Goal: Use online tool/utility: Utilize a website feature to perform a specific function

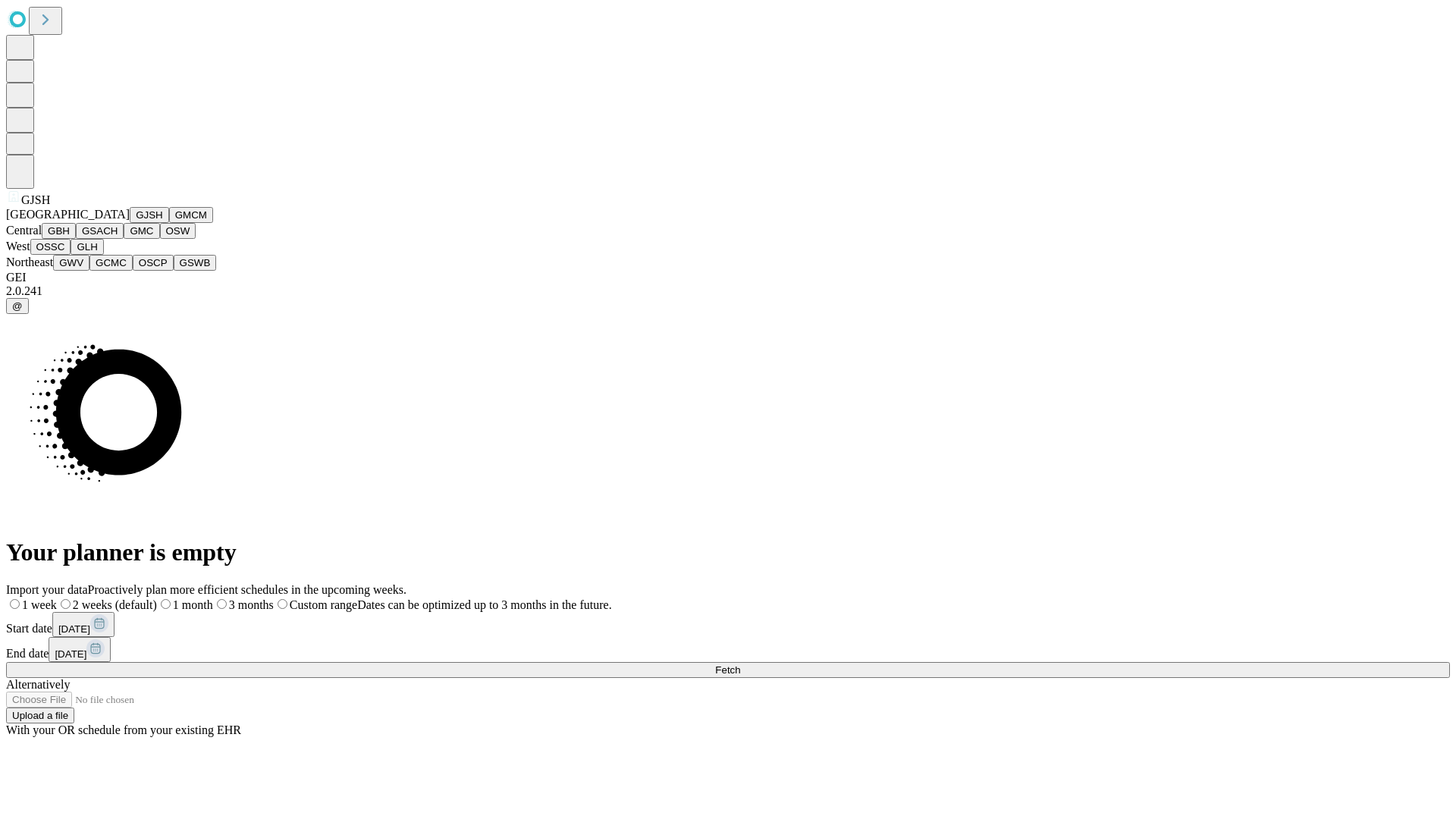
click at [130, 223] on button "GJSH" at bounding box center [149, 215] width 40 height 16
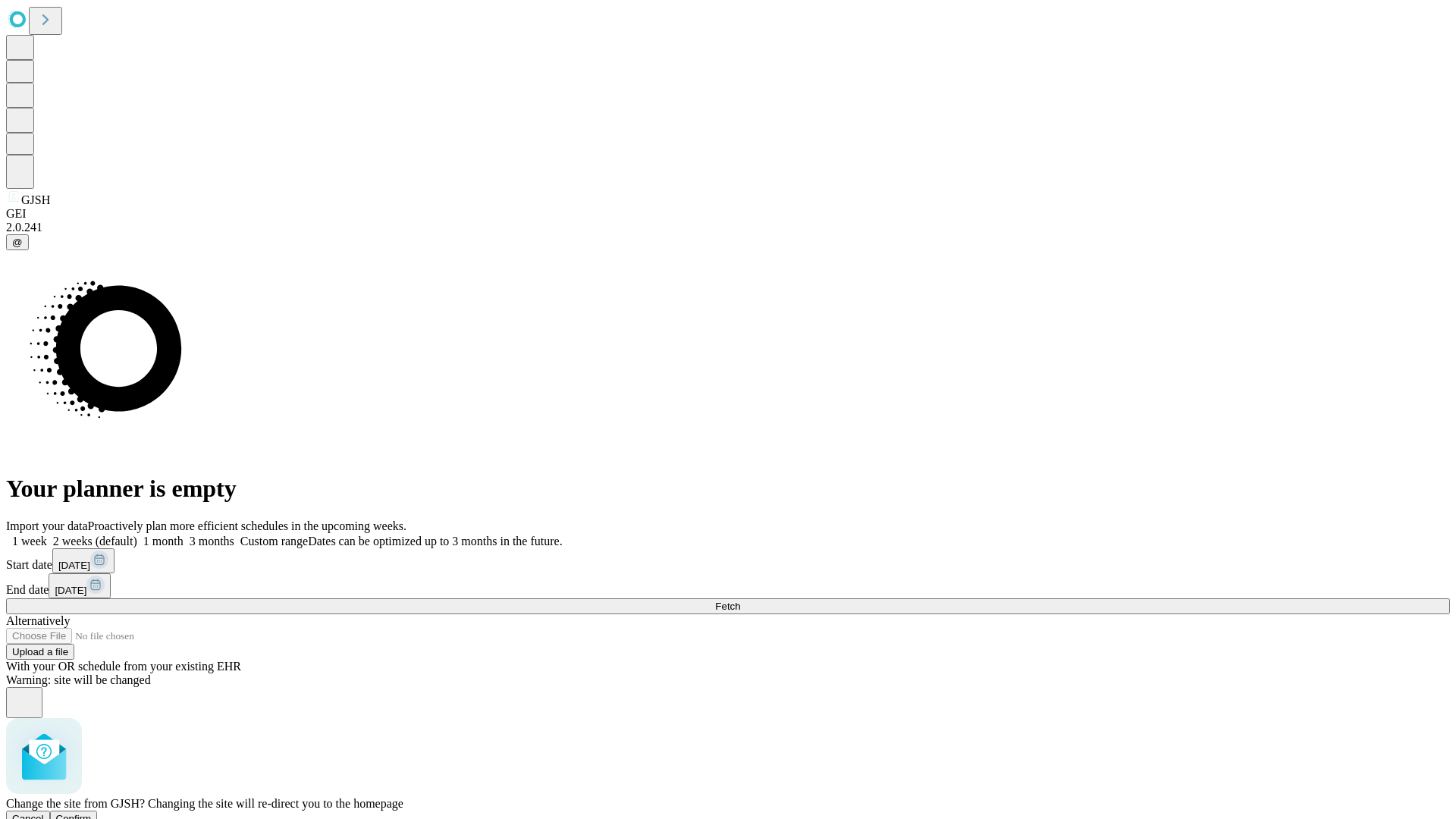
click at [92, 813] on span "Confirm" at bounding box center [74, 818] width 36 height 12
click at [137, 534] on label "2 weeks (default)" at bounding box center [92, 541] width 90 height 13
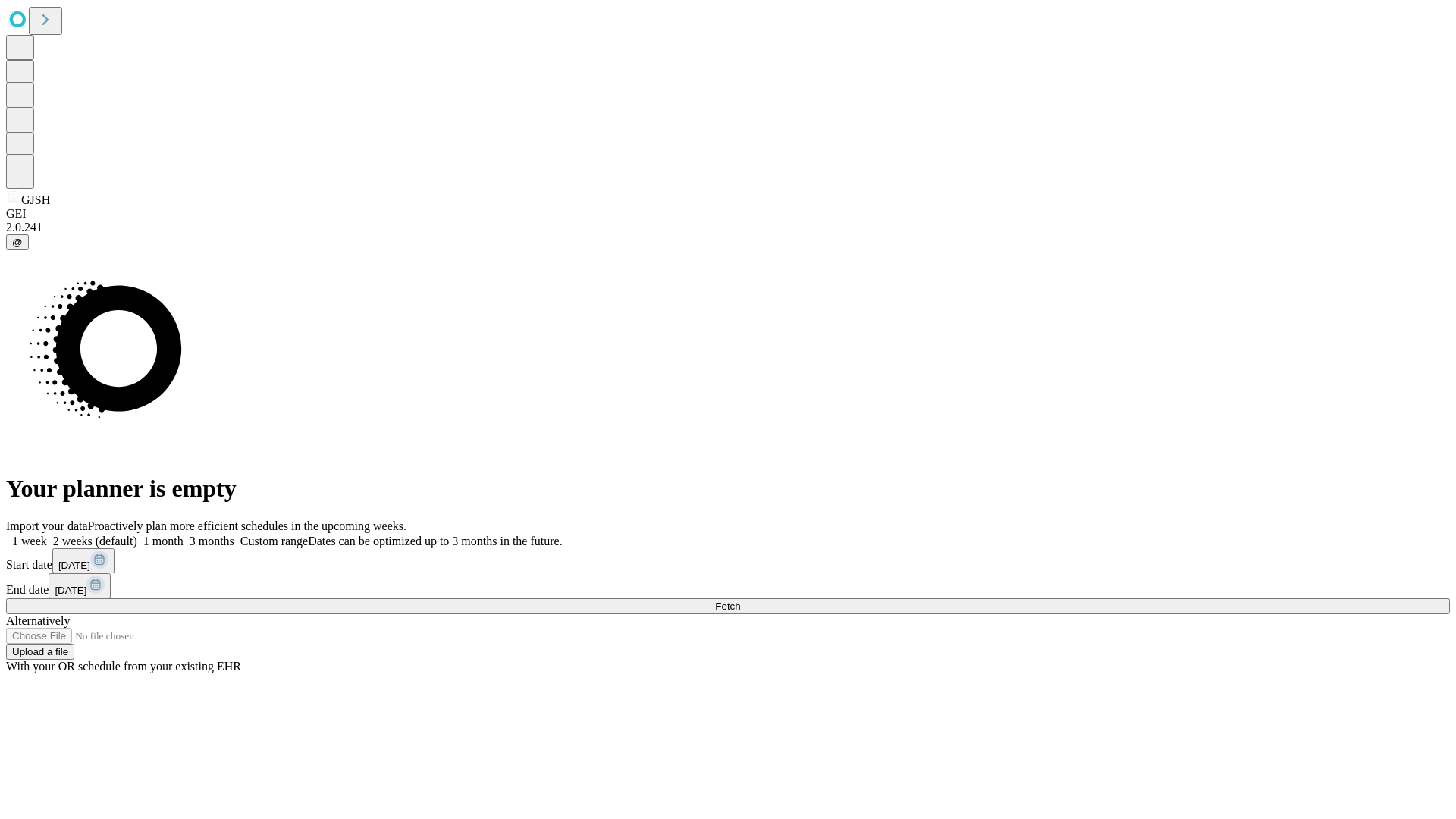
click at [740, 600] on span "Fetch" at bounding box center [727, 606] width 25 height 12
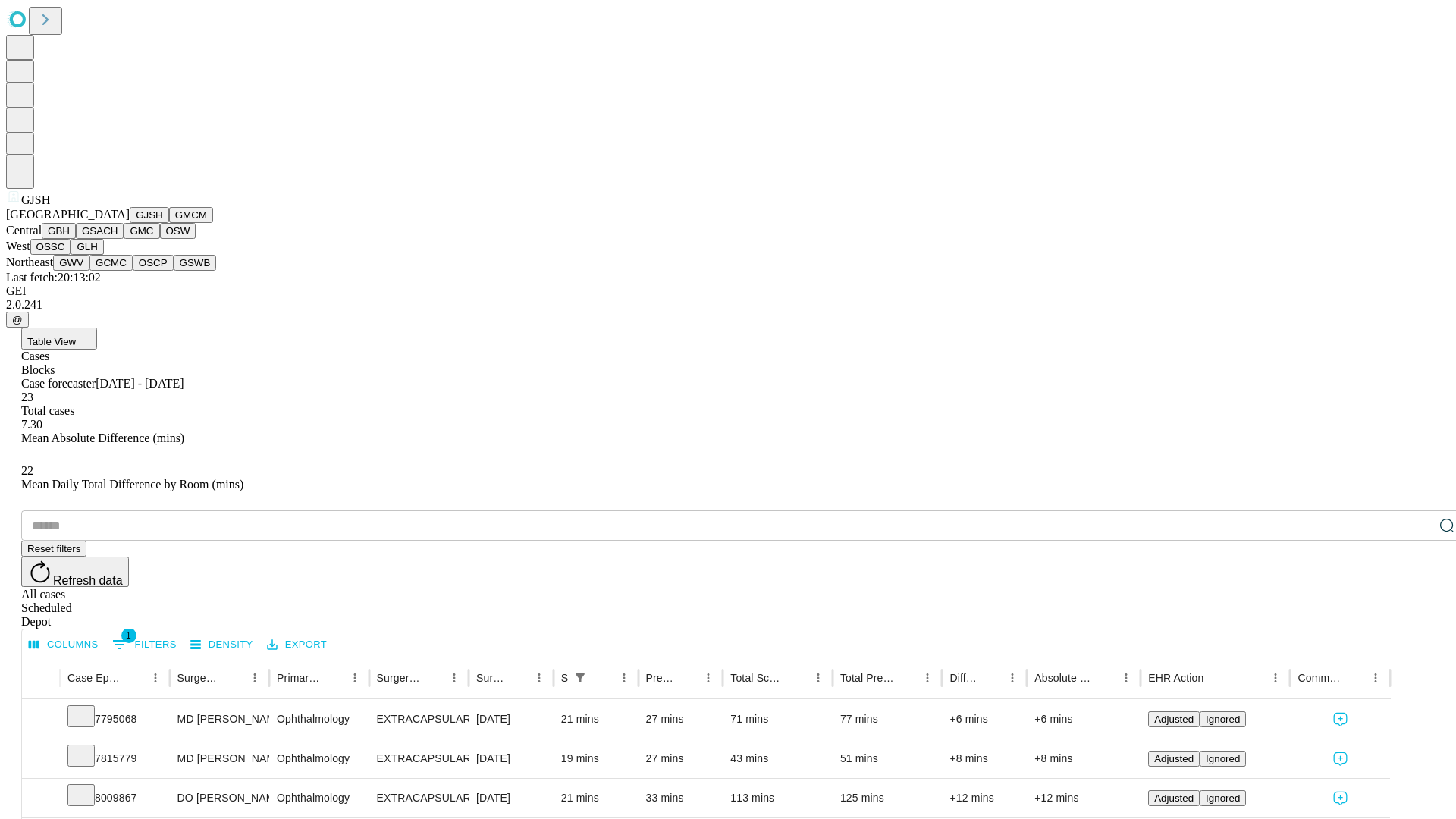
click at [169, 223] on button "GMCM" at bounding box center [191, 215] width 44 height 16
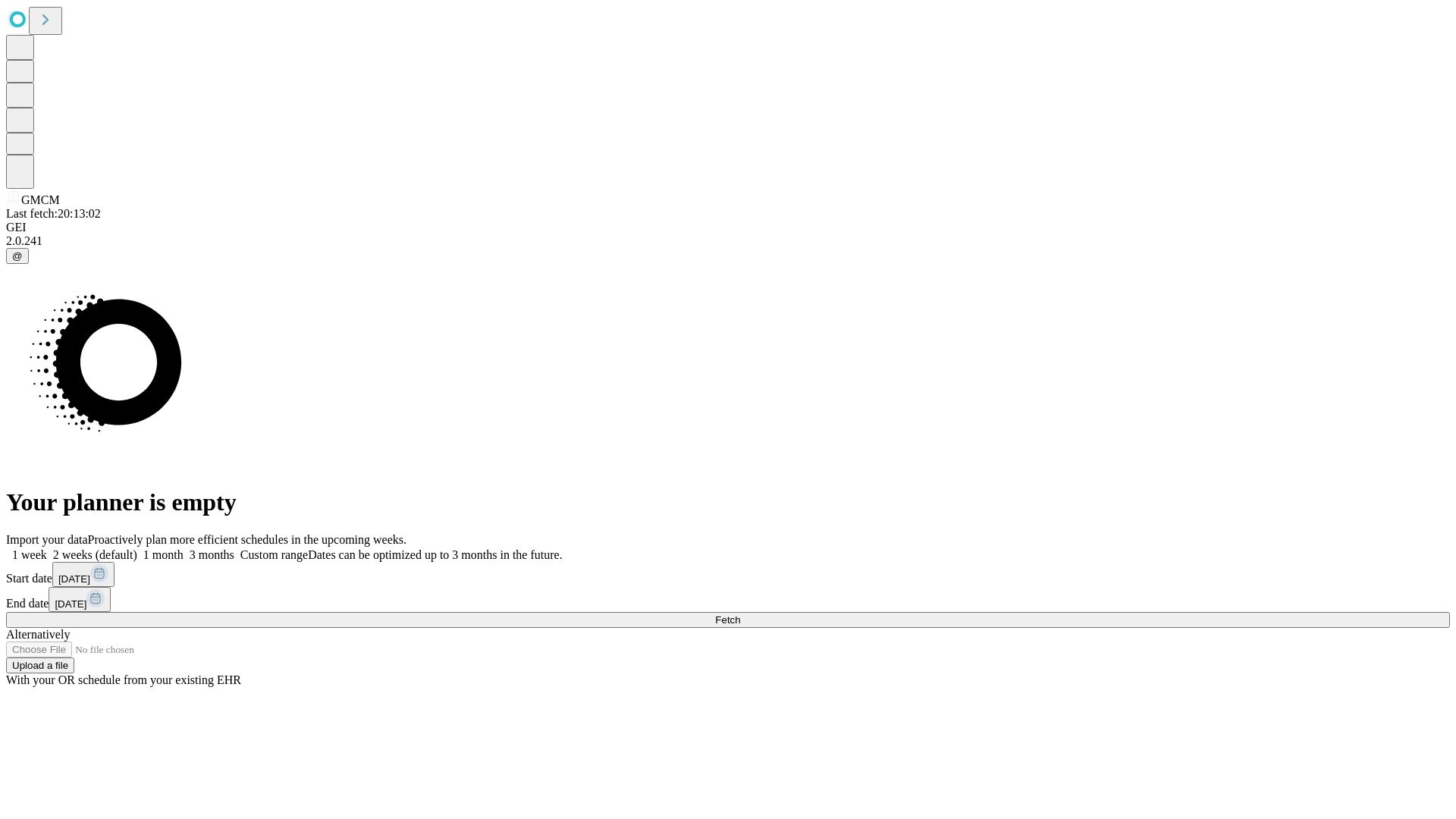
click at [137, 548] on label "2 weeks (default)" at bounding box center [92, 555] width 90 height 13
click at [740, 614] on span "Fetch" at bounding box center [727, 620] width 25 height 12
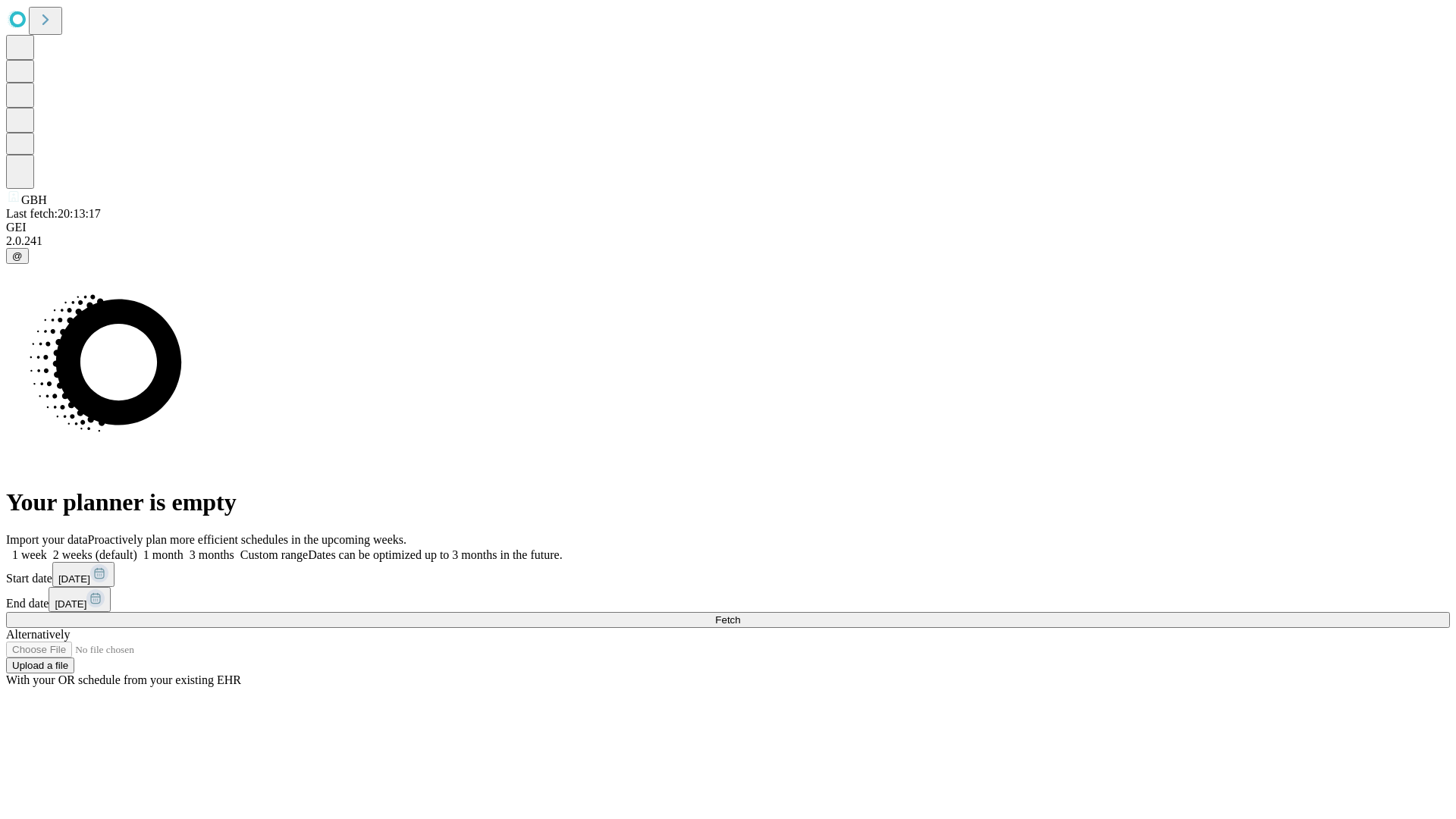
click at [740, 614] on span "Fetch" at bounding box center [727, 620] width 25 height 12
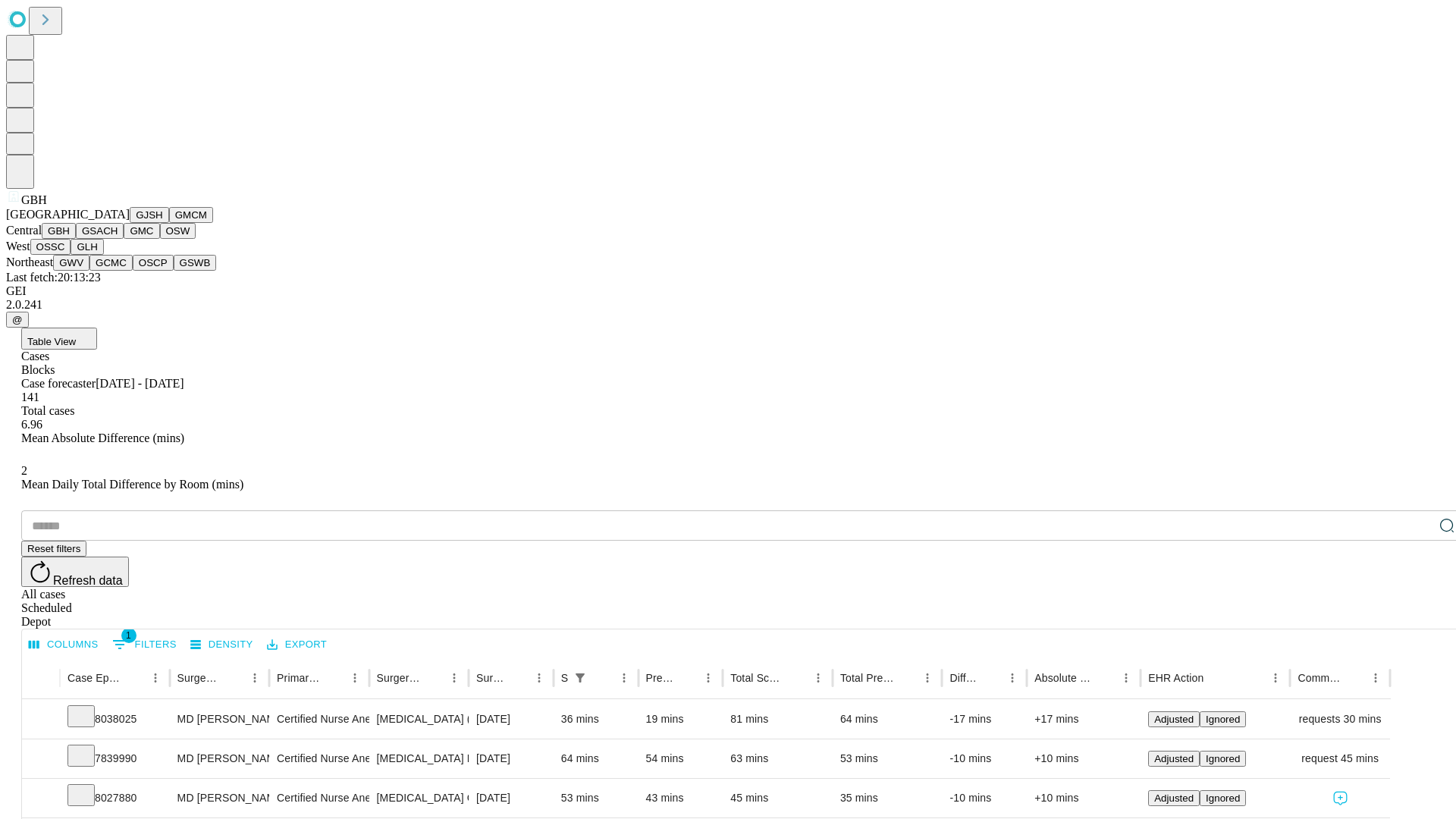
click at [117, 239] on button "GSACH" at bounding box center [99, 231] width 47 height 16
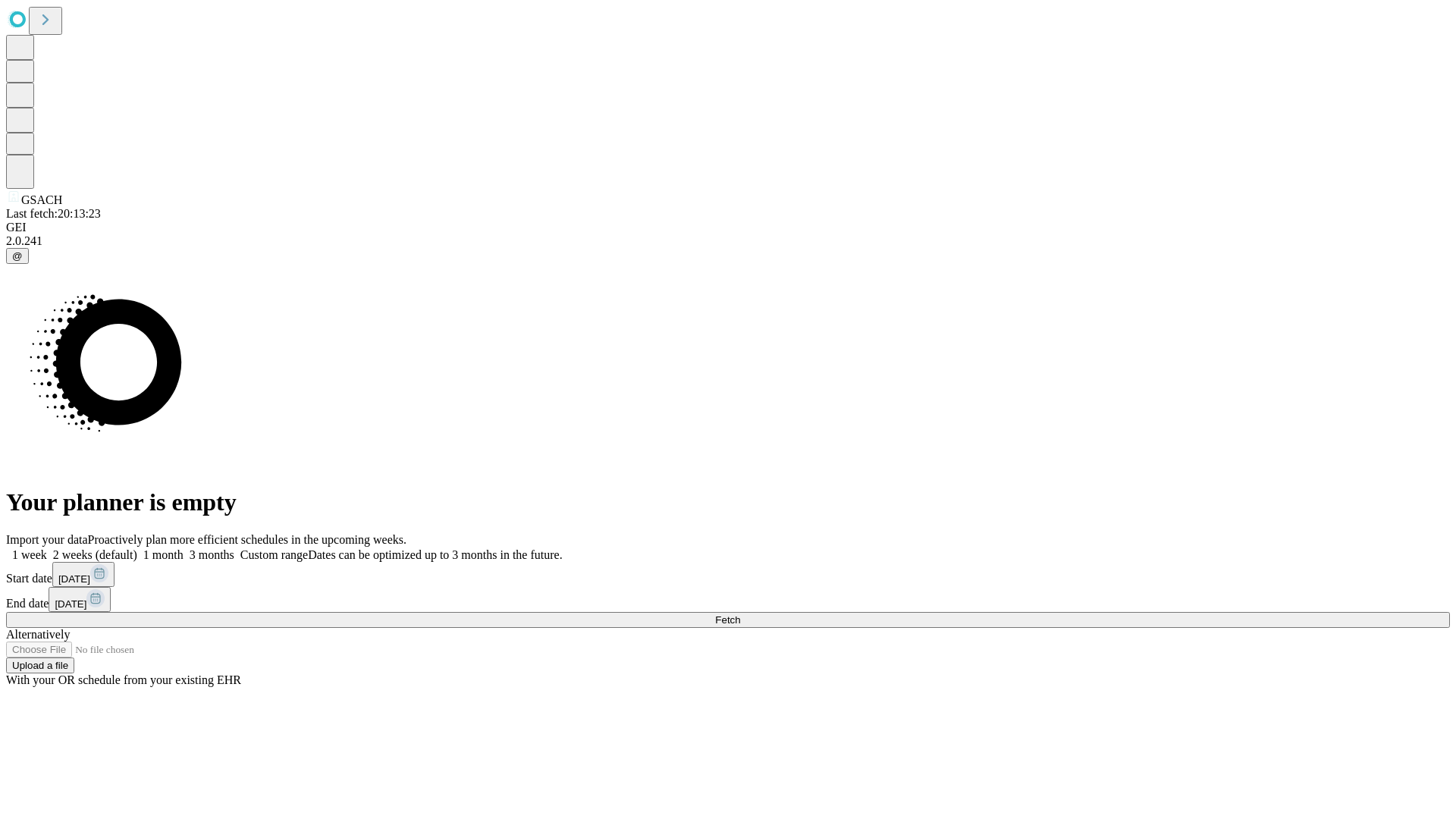
click at [137, 548] on label "2 weeks (default)" at bounding box center [92, 555] width 90 height 13
click at [740, 614] on span "Fetch" at bounding box center [727, 620] width 25 height 12
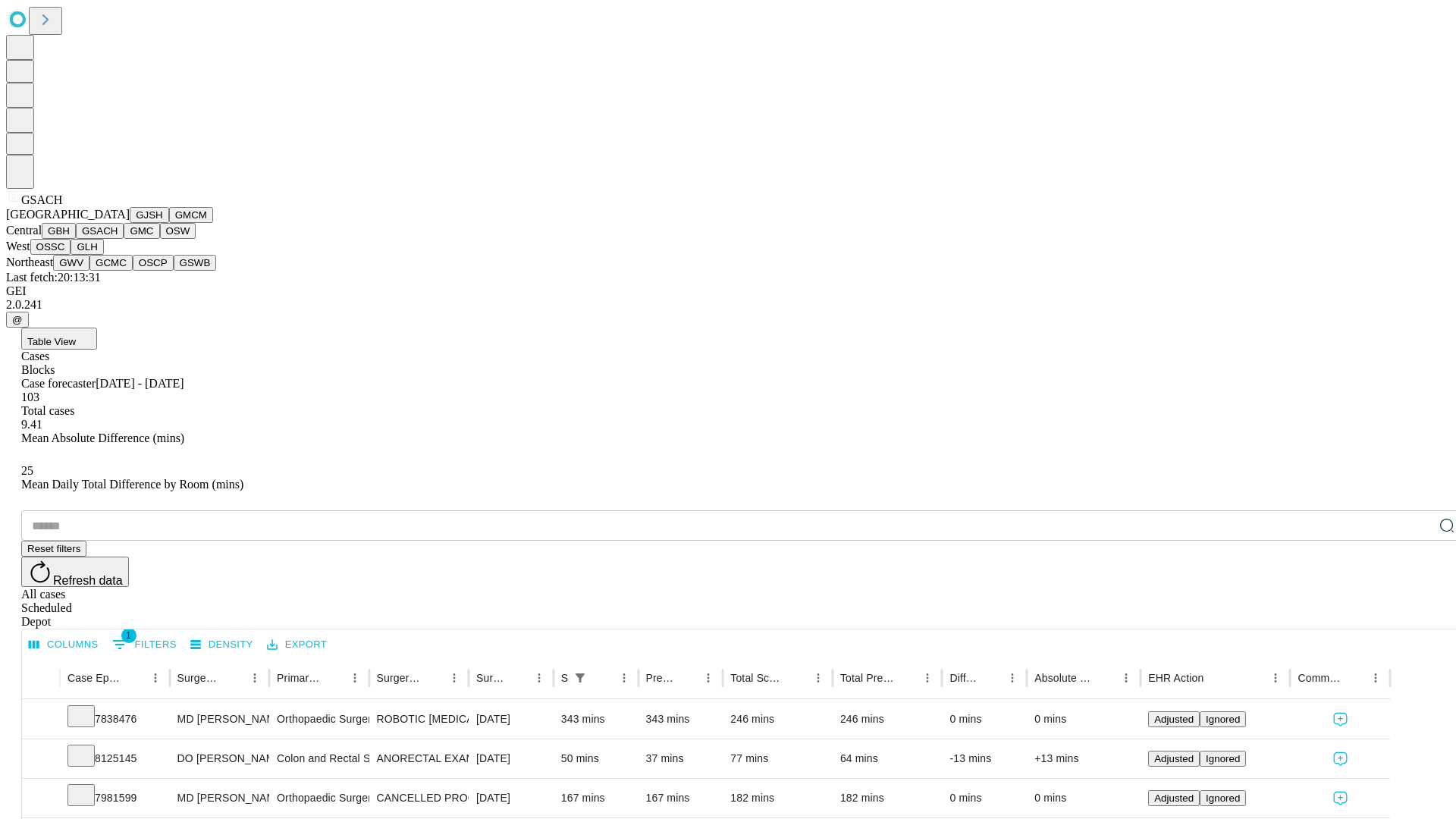
click at [124, 239] on button "GMC" at bounding box center [142, 231] width 36 height 16
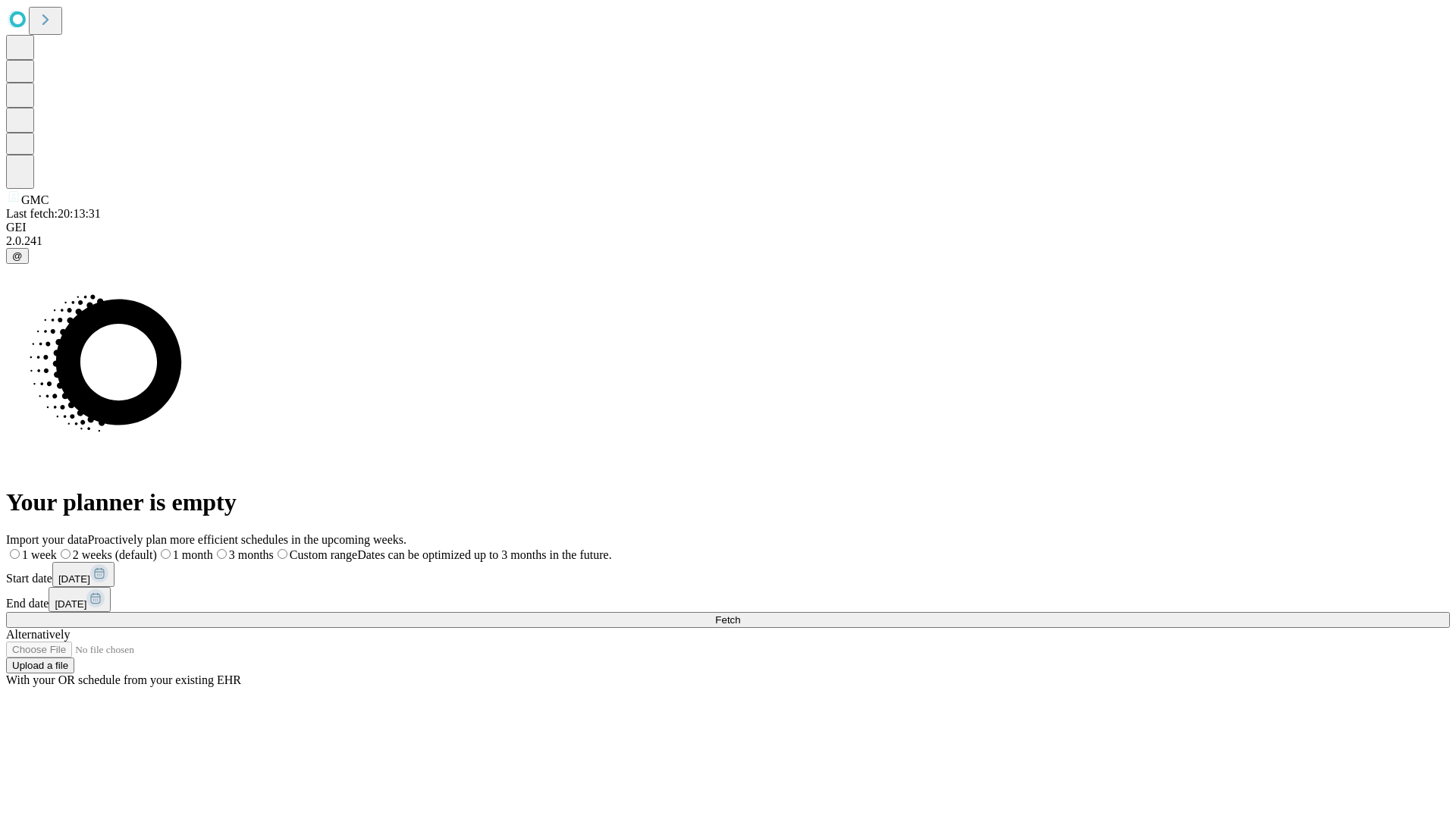
click at [157, 548] on label "2 weeks (default)" at bounding box center [107, 555] width 100 height 13
click at [740, 614] on span "Fetch" at bounding box center [727, 620] width 25 height 12
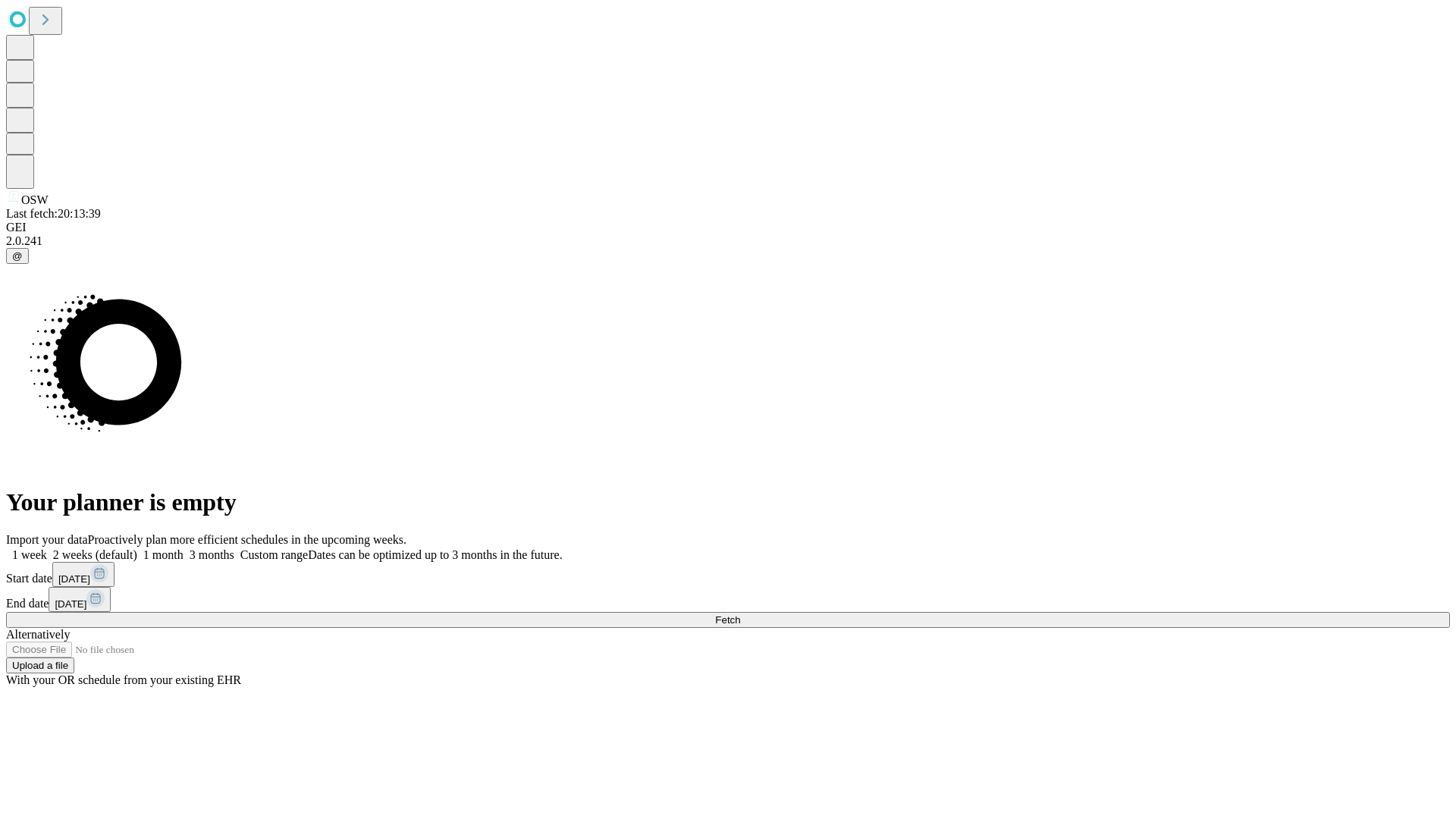
click at [137, 548] on label "2 weeks (default)" at bounding box center [92, 555] width 90 height 13
click at [740, 614] on span "Fetch" at bounding box center [727, 620] width 25 height 12
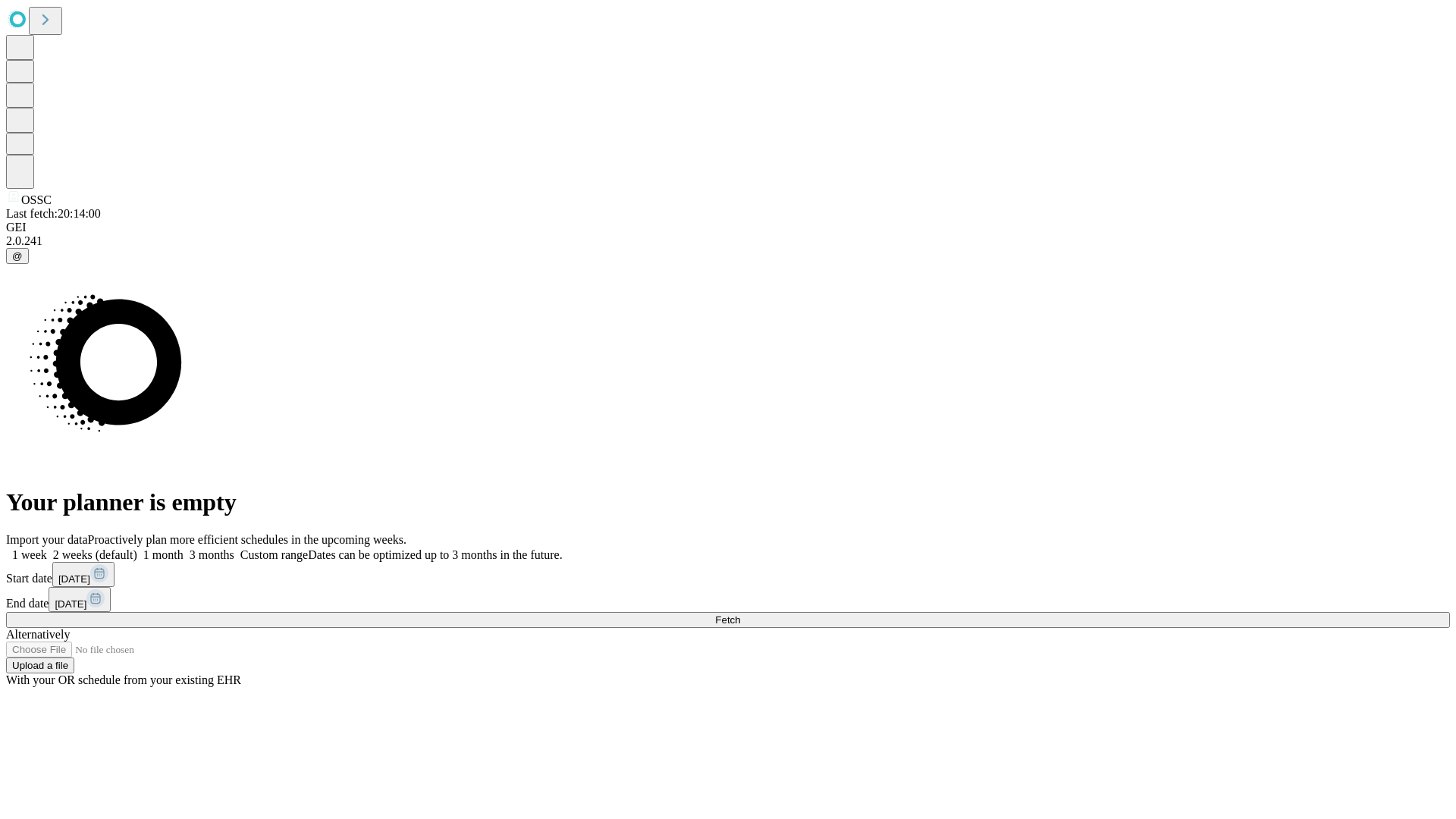
click at [740, 614] on span "Fetch" at bounding box center [727, 620] width 25 height 12
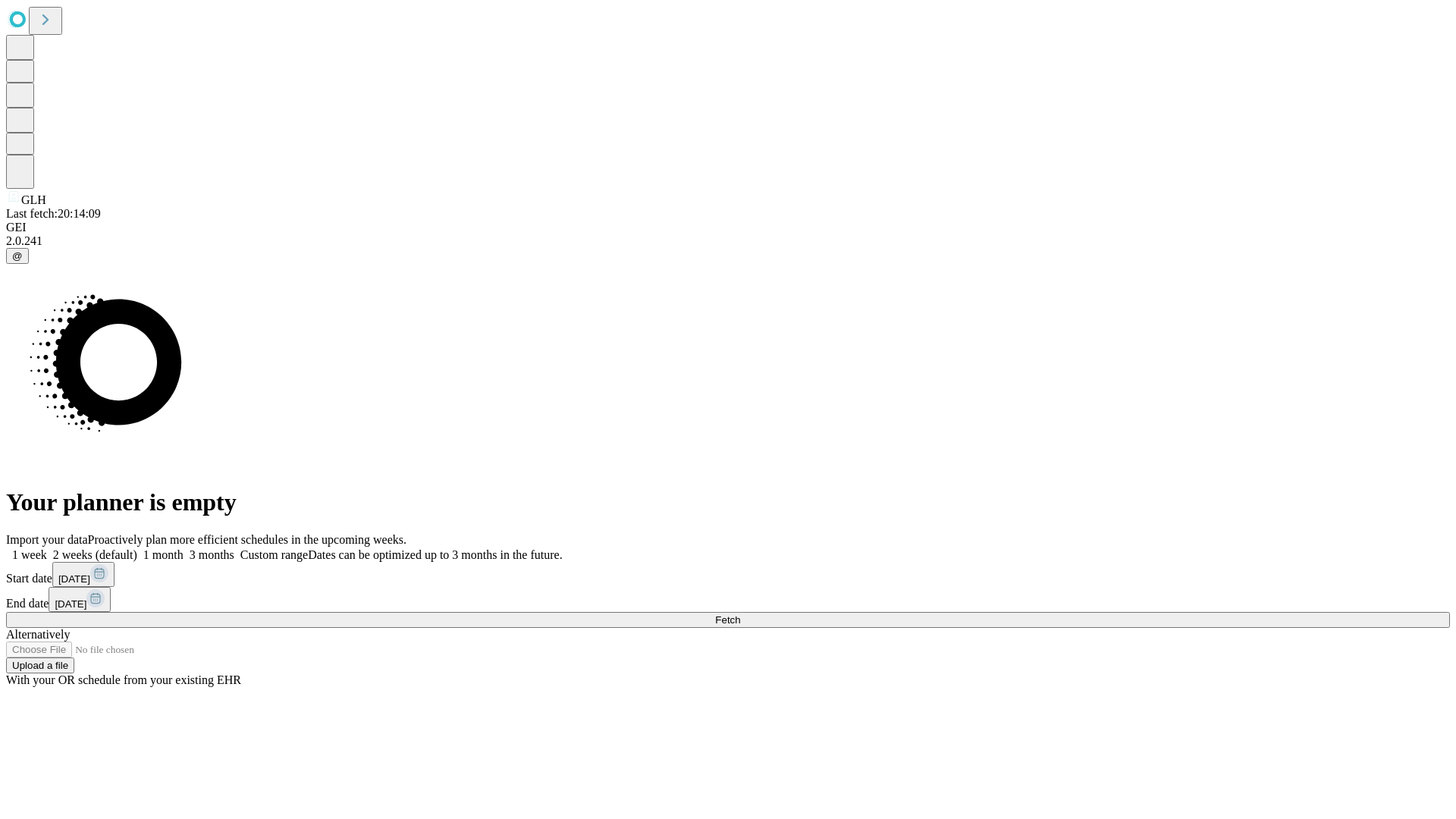
click at [137, 548] on label "2 weeks (default)" at bounding box center [92, 555] width 90 height 13
click at [740, 614] on span "Fetch" at bounding box center [727, 620] width 25 height 12
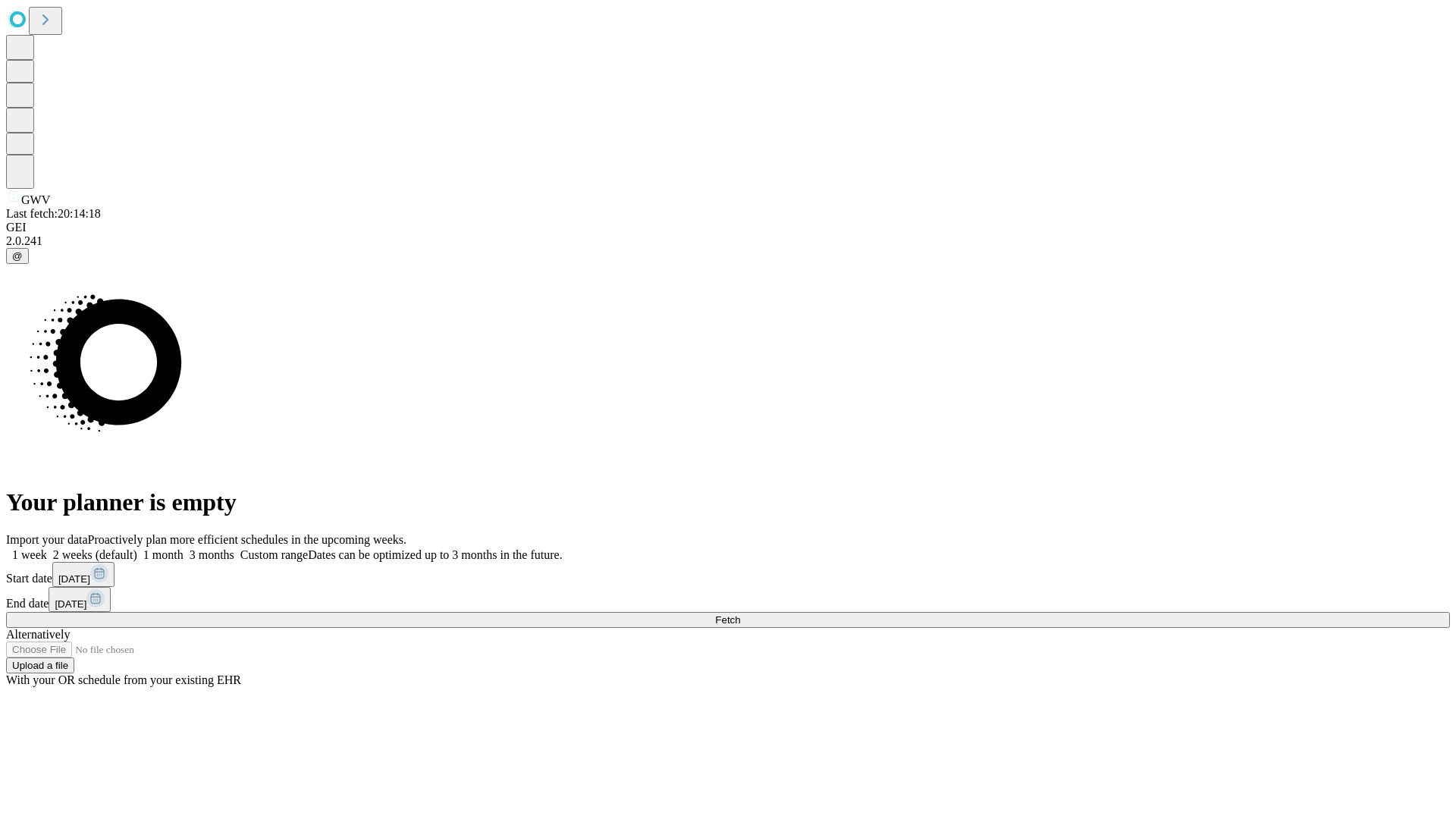
click at [137, 548] on label "2 weeks (default)" at bounding box center [92, 555] width 90 height 13
click at [740, 614] on span "Fetch" at bounding box center [727, 620] width 25 height 12
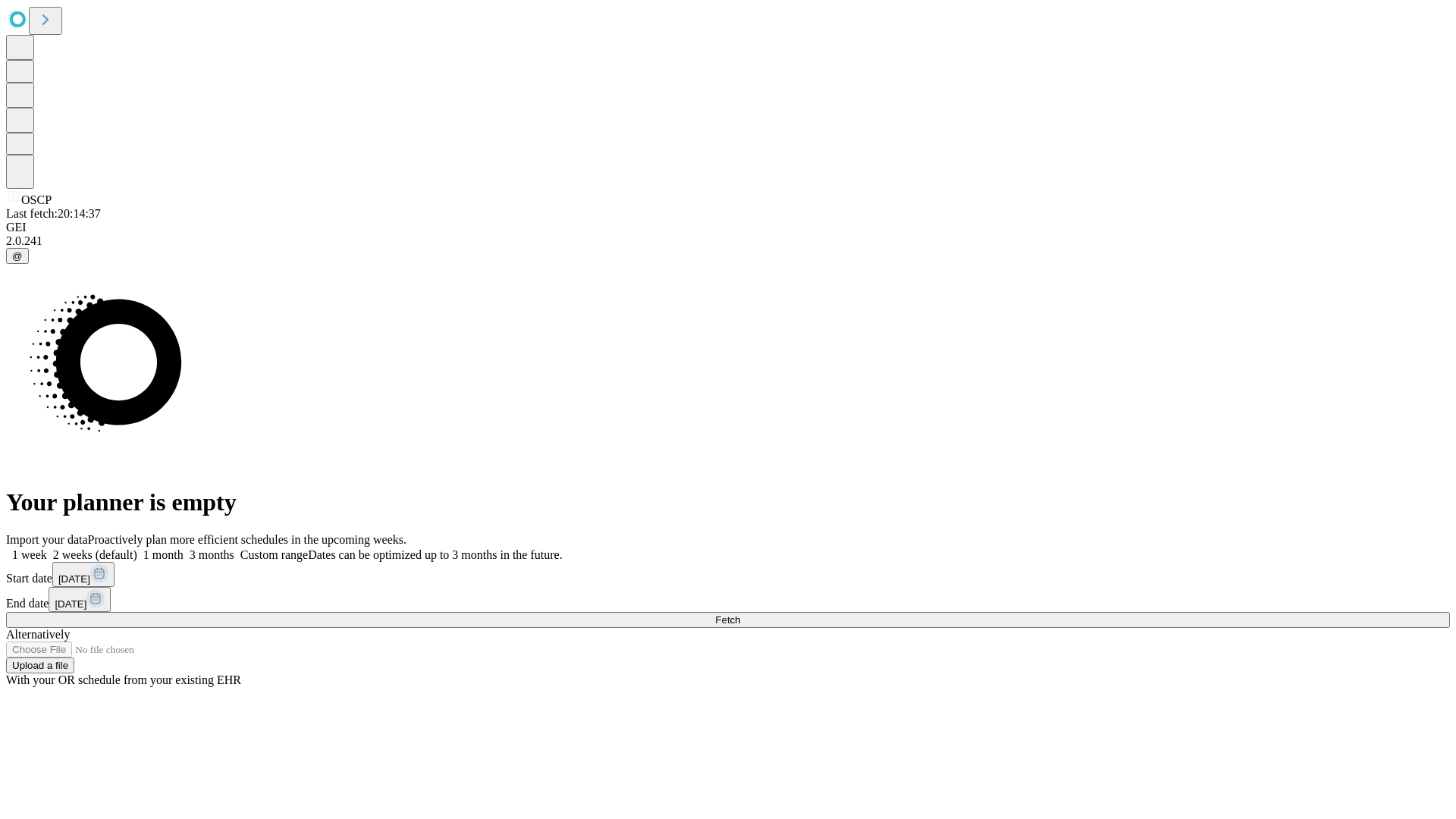
click at [137, 548] on label "2 weeks (default)" at bounding box center [92, 555] width 90 height 13
click at [740, 614] on span "Fetch" at bounding box center [727, 620] width 25 height 12
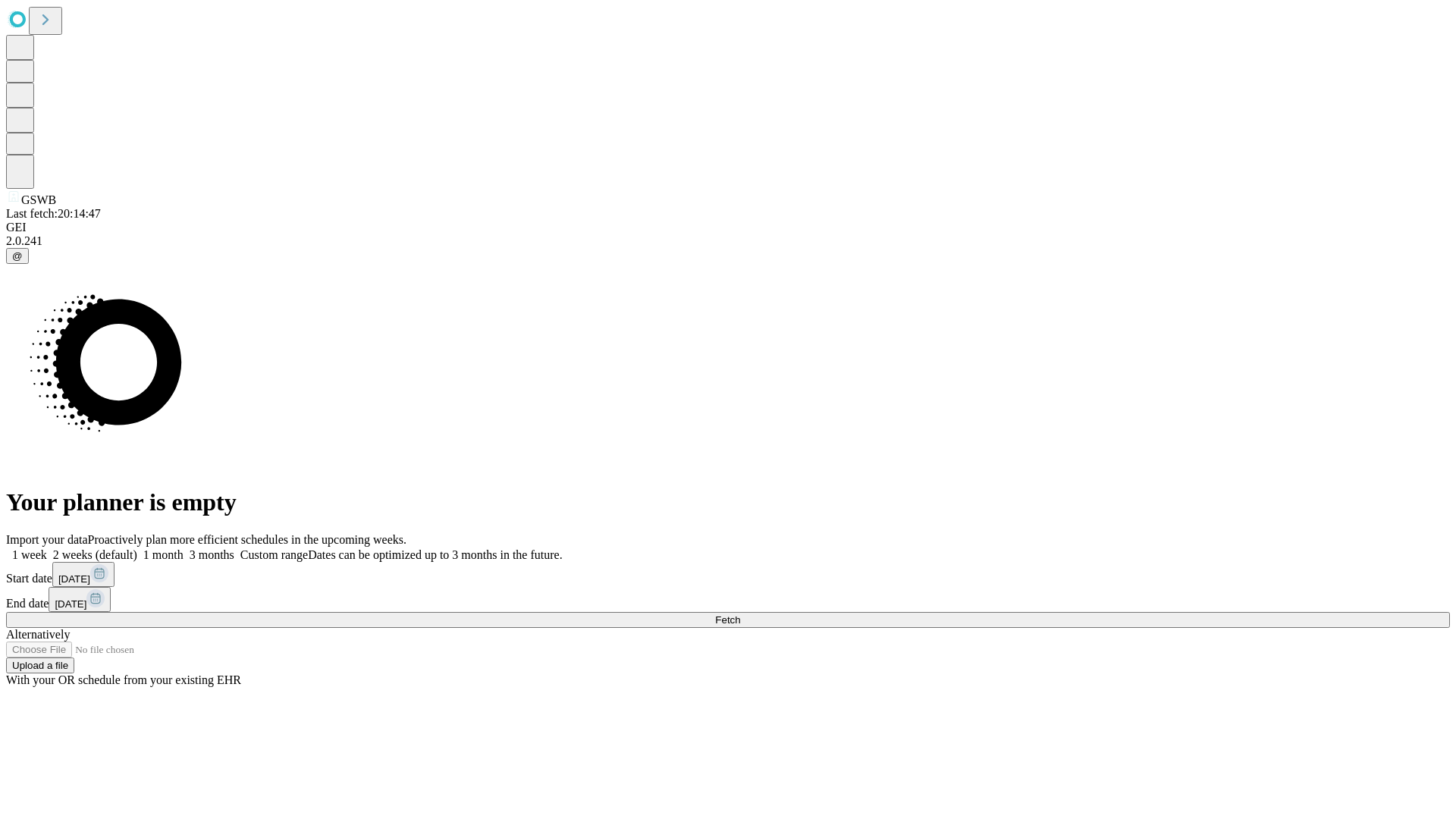
click at [137, 548] on label "2 weeks (default)" at bounding box center [92, 555] width 90 height 13
click at [740, 614] on span "Fetch" at bounding box center [727, 620] width 25 height 12
